Goal: Information Seeking & Learning: Check status

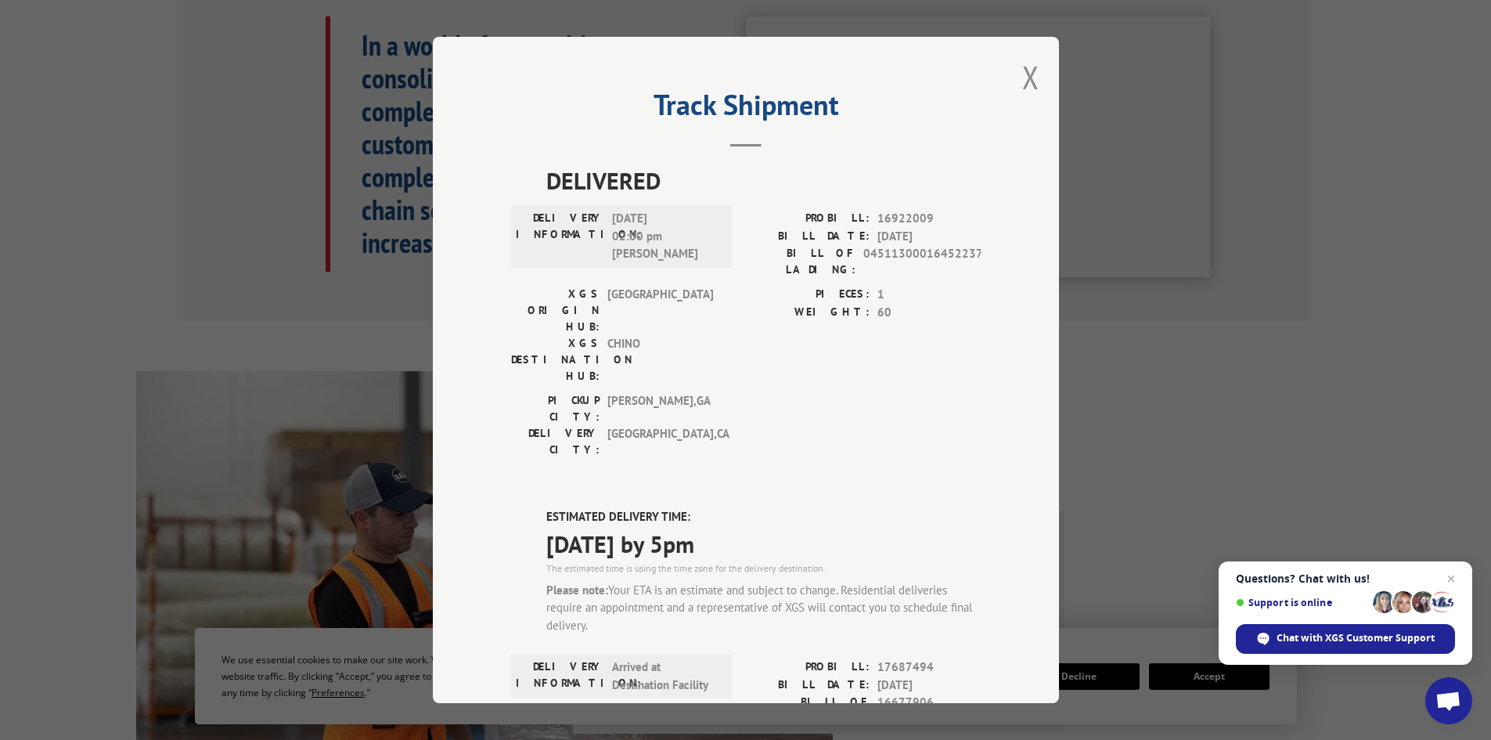
scroll to position [366, 0]
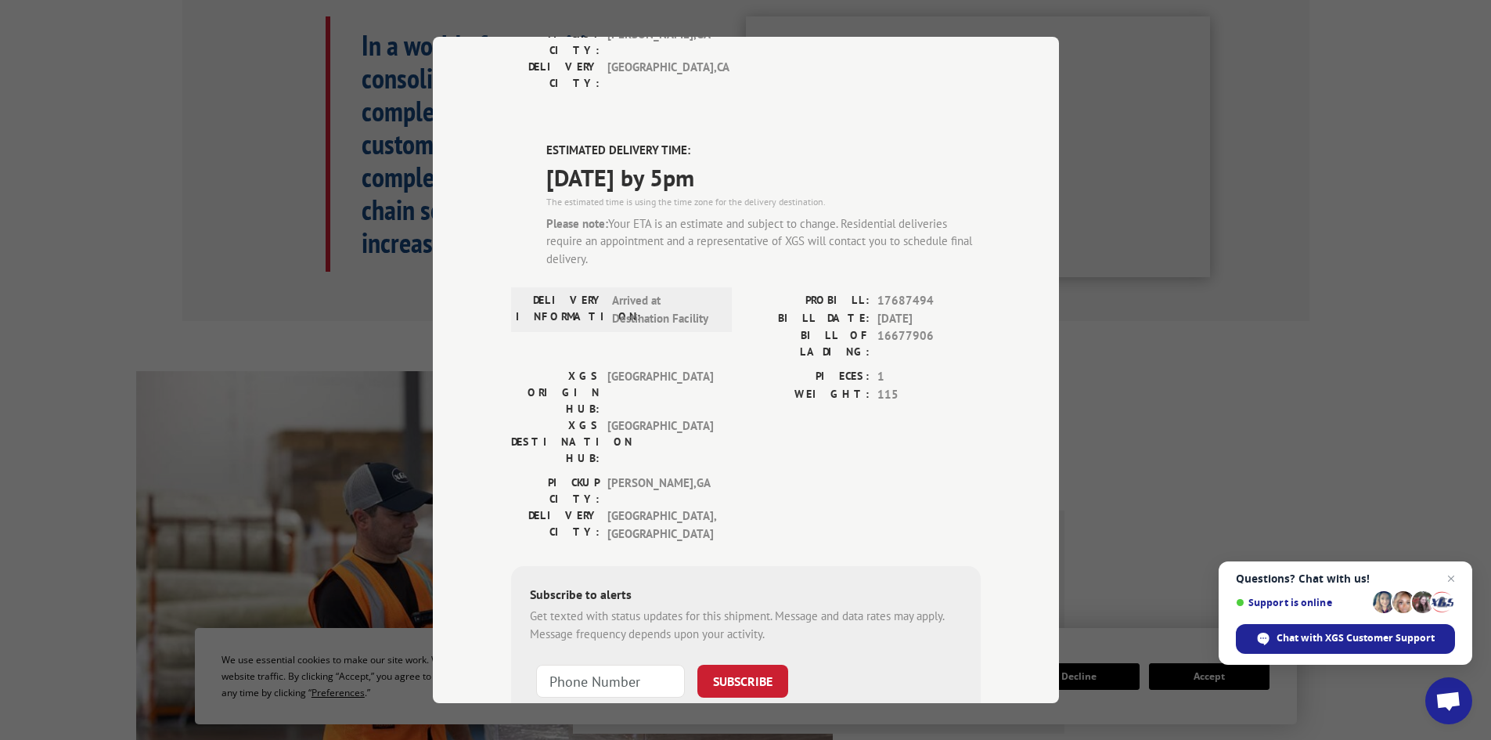
click at [1239, 274] on div "Track Shipment DELIVERED DELIVERY INFORMATION: [DATE] 02:00 pm [PERSON_NAME] PR…" at bounding box center [745, 370] width 1491 height 740
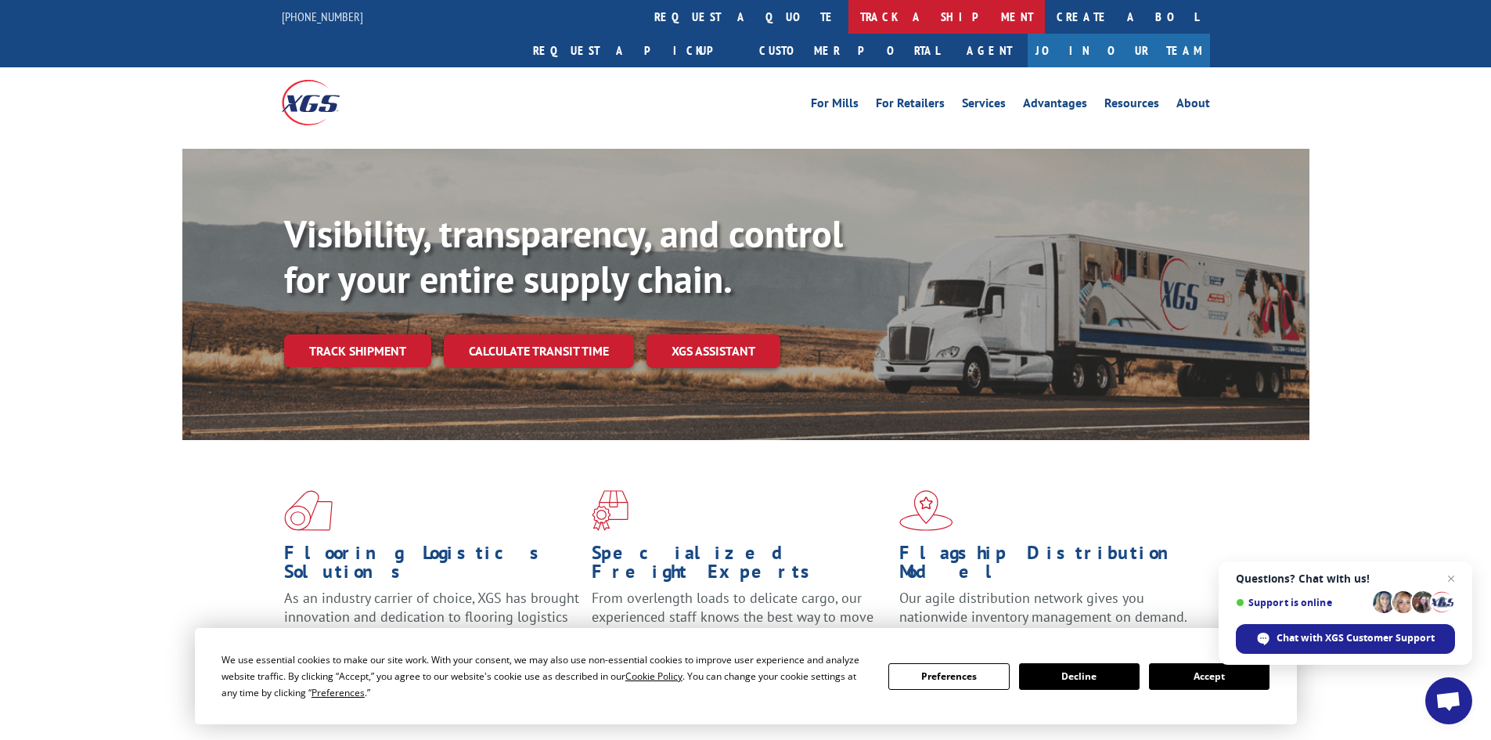
click at [848, 13] on link "track a shipment" at bounding box center [946, 17] width 196 height 34
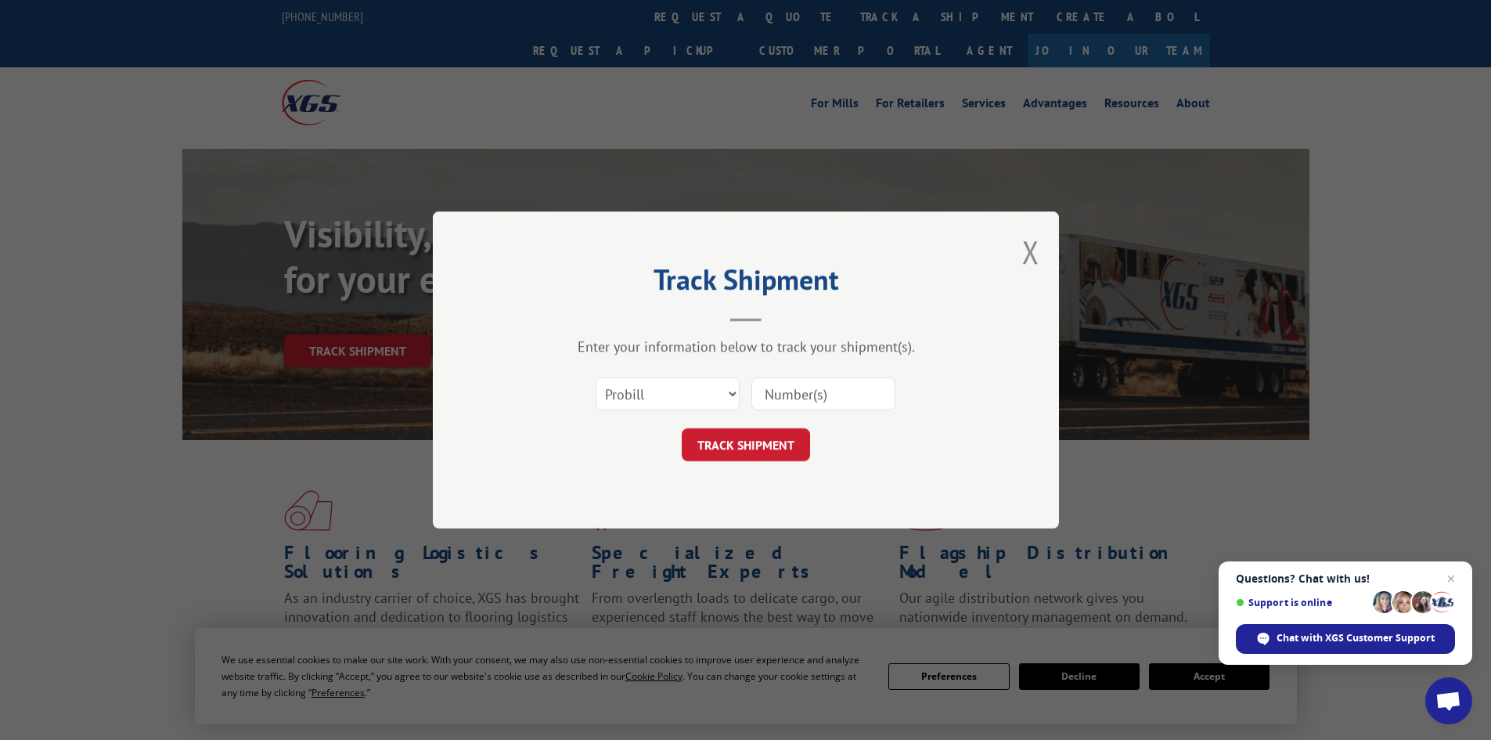
click at [794, 396] on input at bounding box center [823, 393] width 144 height 33
click at [652, 389] on select "Select category... Probill BOL PO" at bounding box center [668, 393] width 144 height 33
select select "po"
click at [596, 377] on select "Select category... Probill BOL PO" at bounding box center [668, 393] width 144 height 33
click at [812, 382] on input at bounding box center [823, 393] width 144 height 33
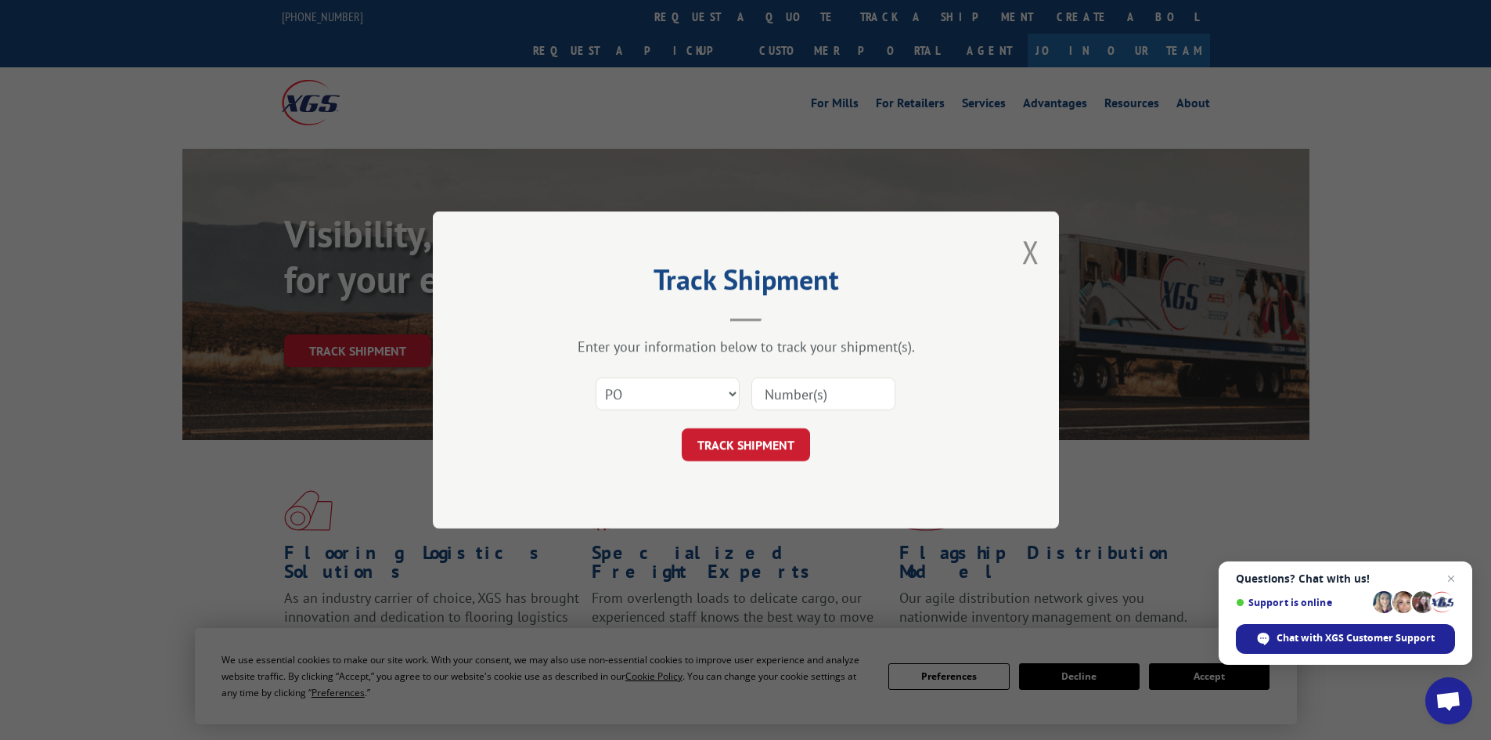
paste input "26404899"
type input "26404899"
click at [739, 435] on button "TRACK SHIPMENT" at bounding box center [746, 444] width 128 height 33
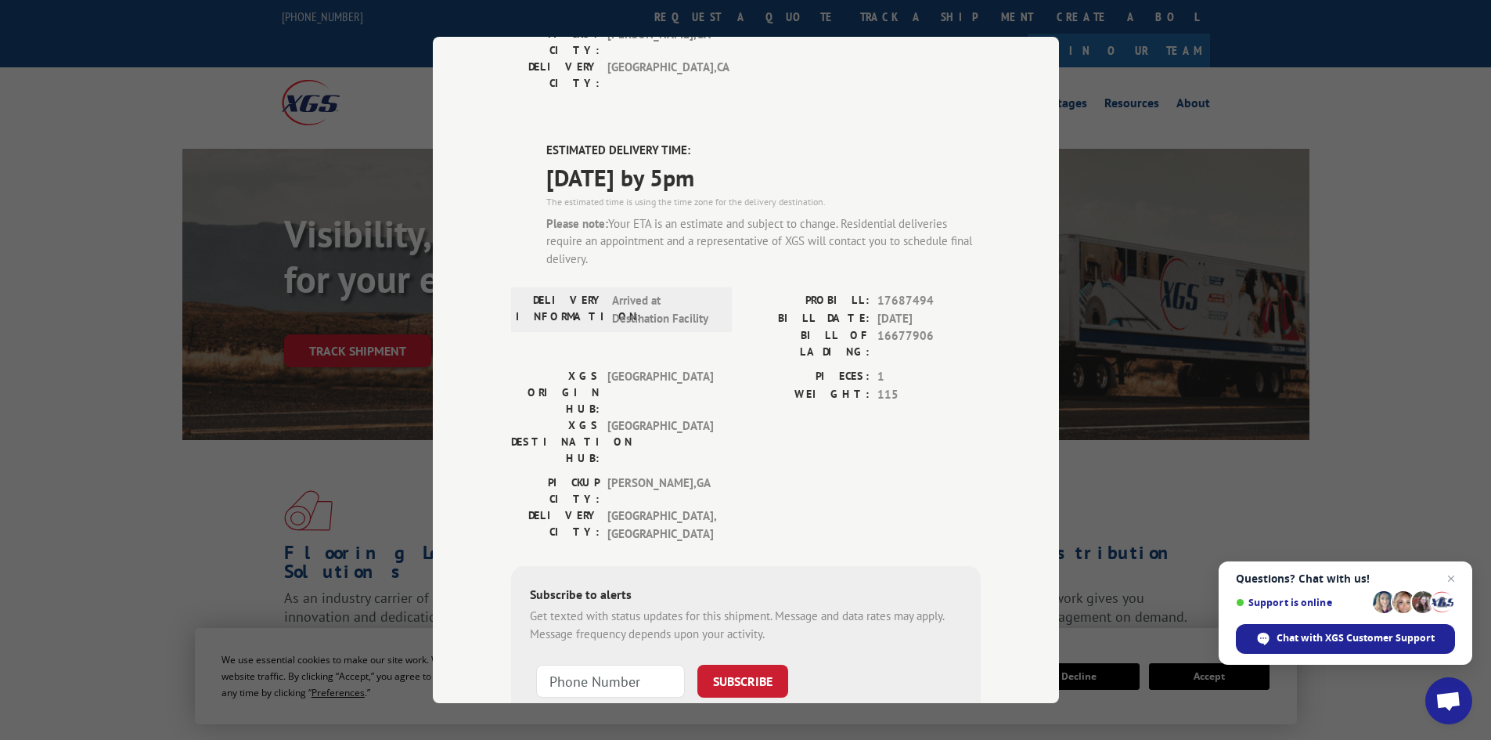
scroll to position [78, 0]
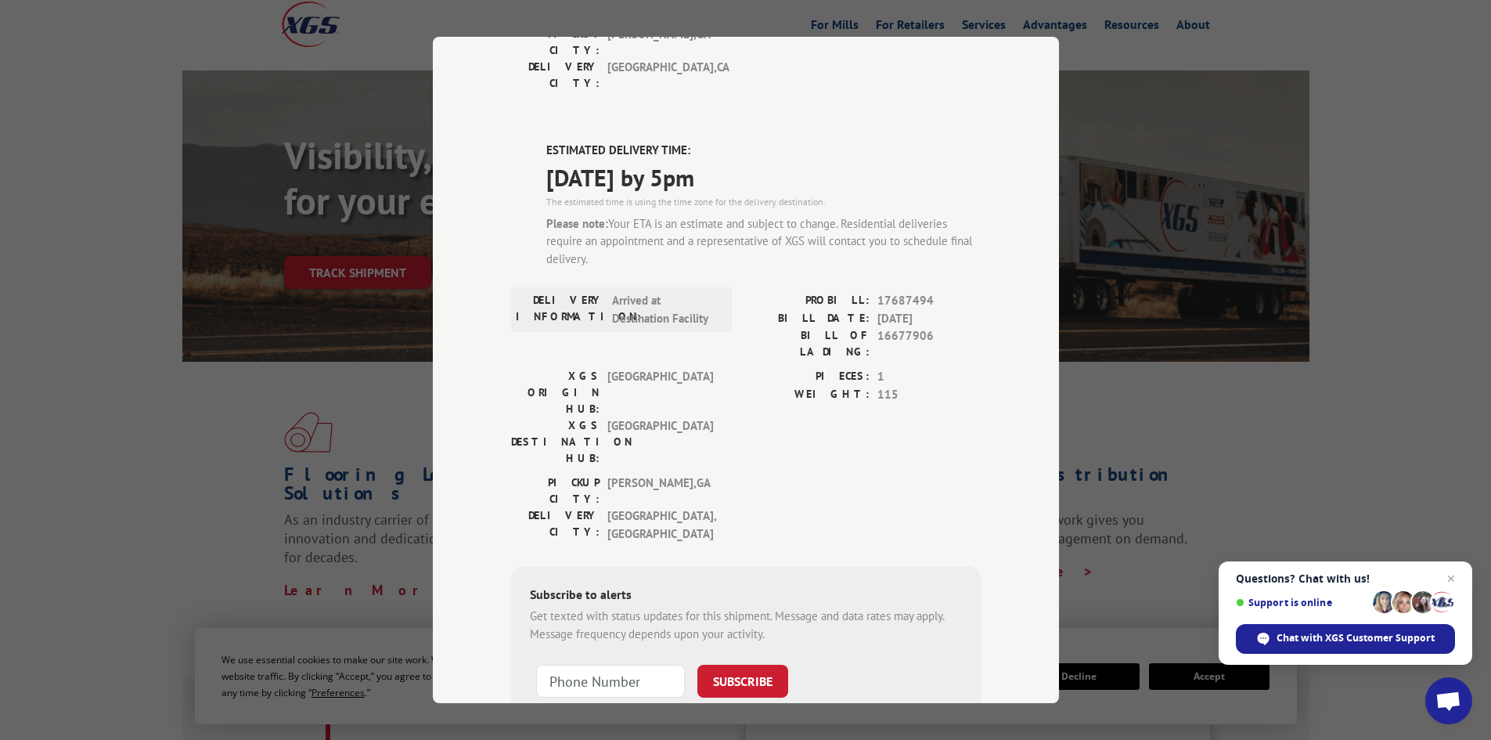
click at [1345, 195] on div "Track Shipment DELIVERED DELIVERY INFORMATION: [DATE] 02:00 pm [PERSON_NAME] PR…" at bounding box center [745, 370] width 1491 height 740
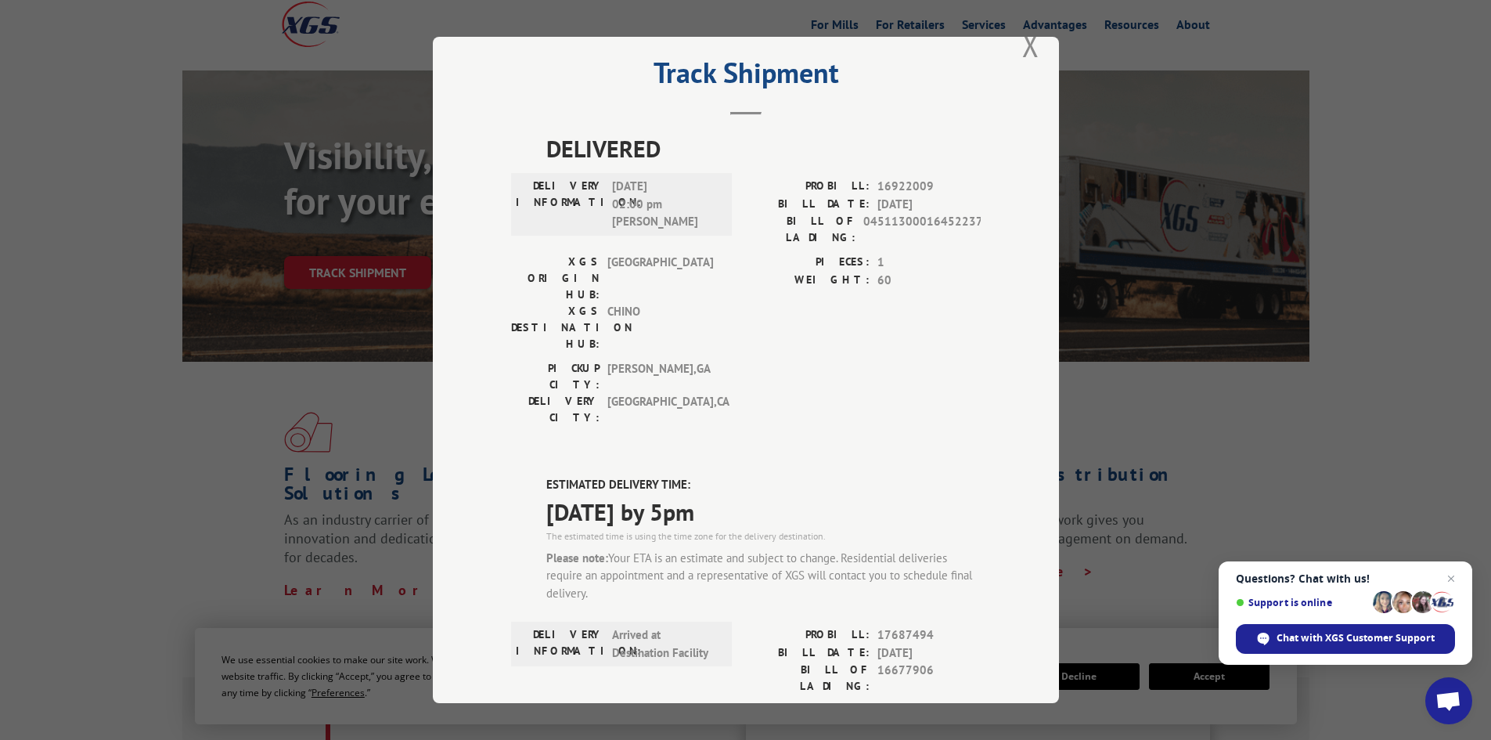
scroll to position [0, 0]
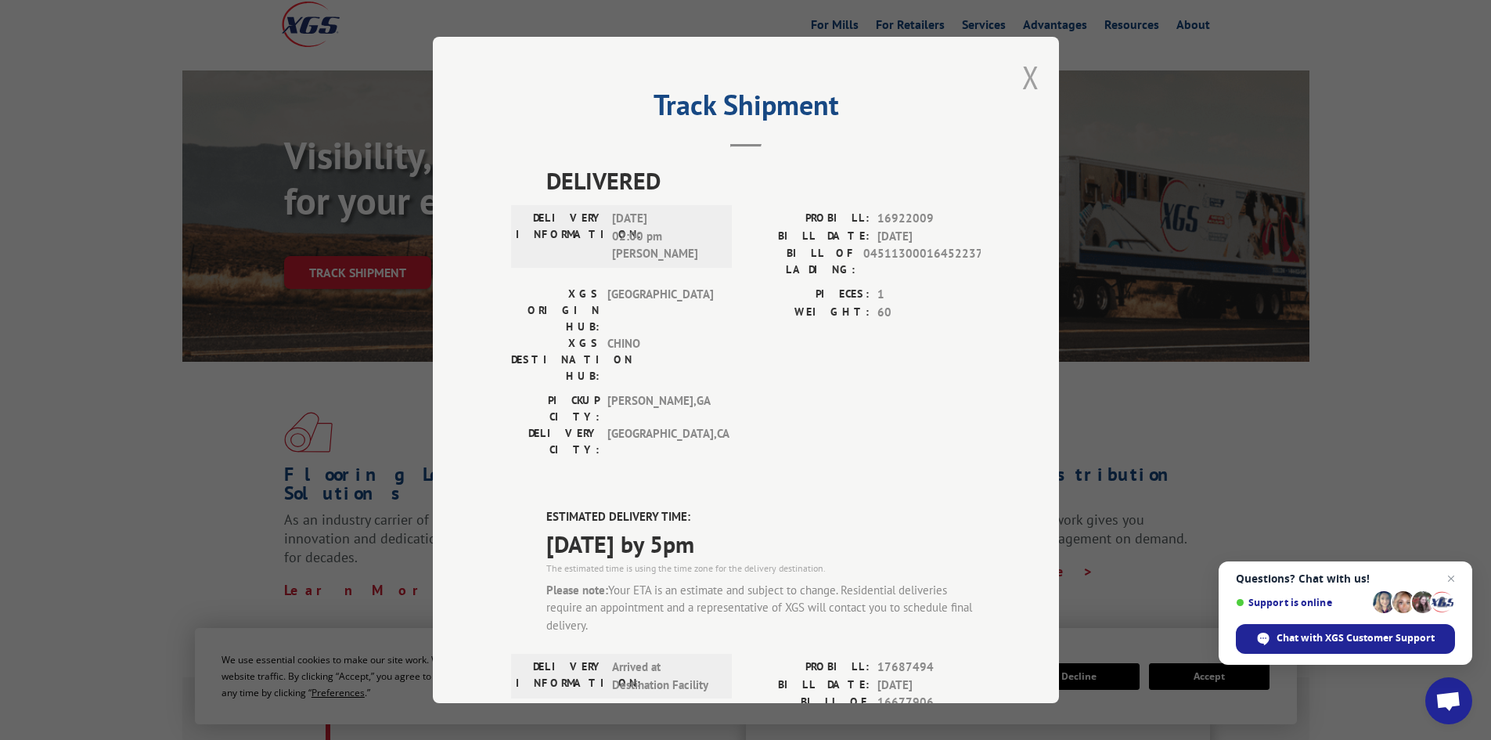
click at [1022, 83] on button "Close modal" at bounding box center [1030, 76] width 17 height 41
